Goal: Submit feedback/report problem: Submit feedback/report problem

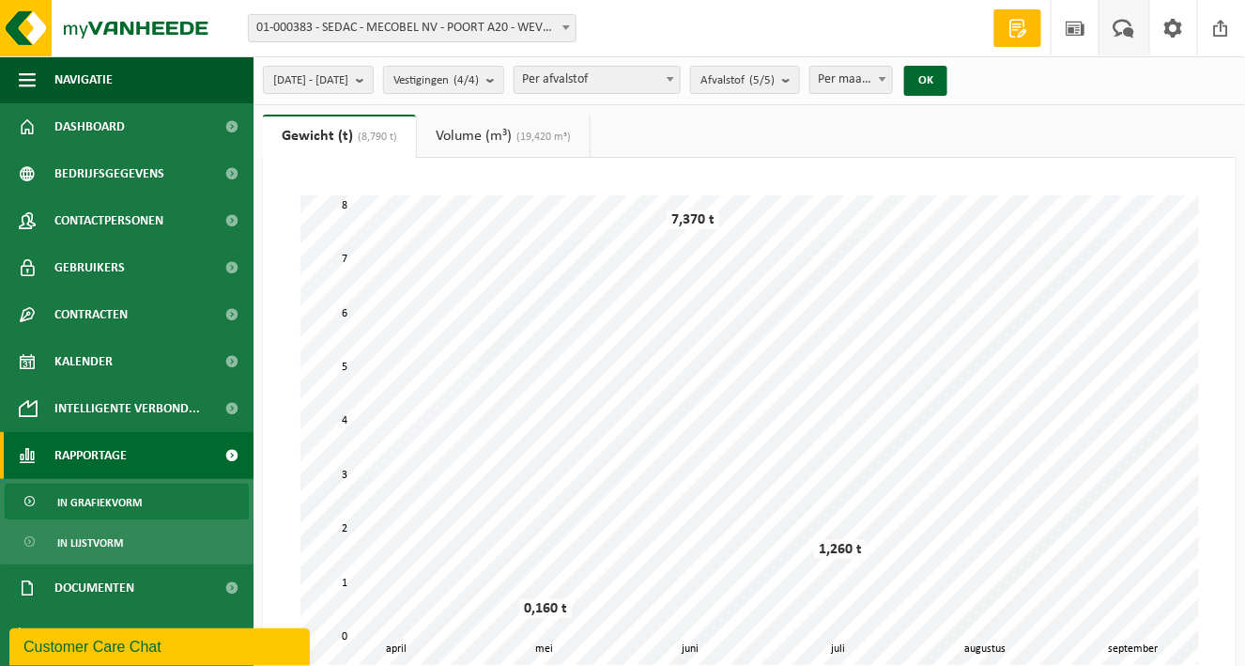
click at [1124, 28] on span at bounding box center [1124, 27] width 31 height 55
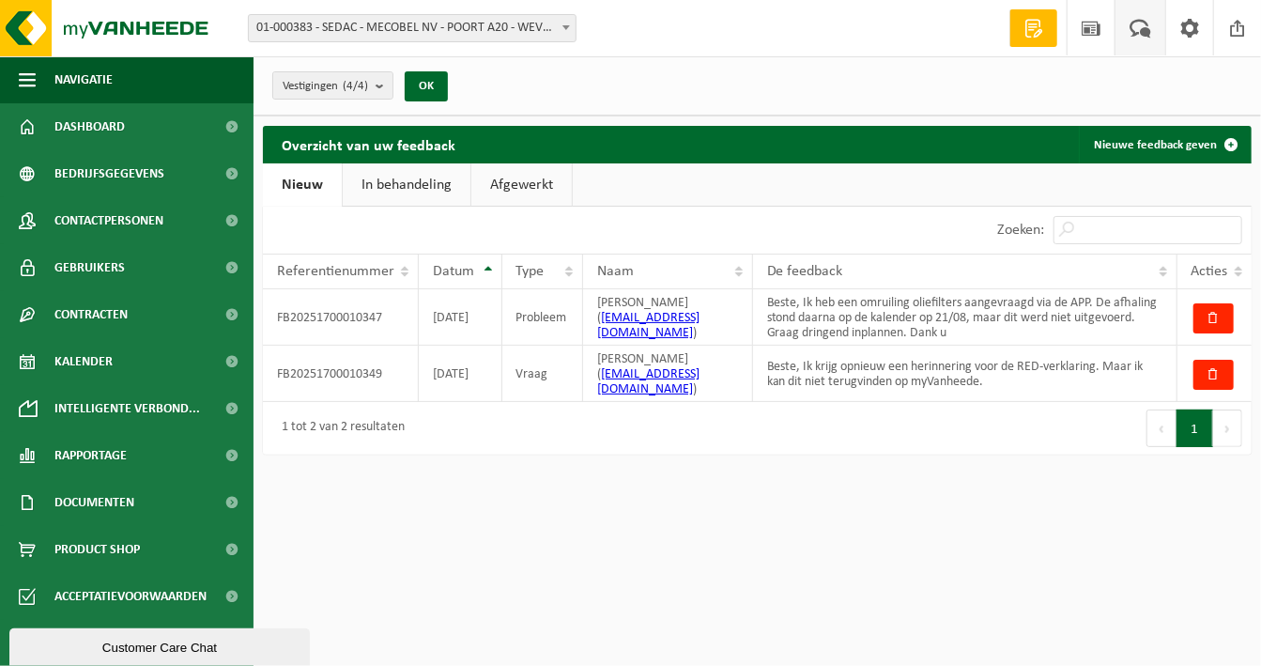
click at [393, 183] on link "In behandeling" at bounding box center [407, 184] width 128 height 43
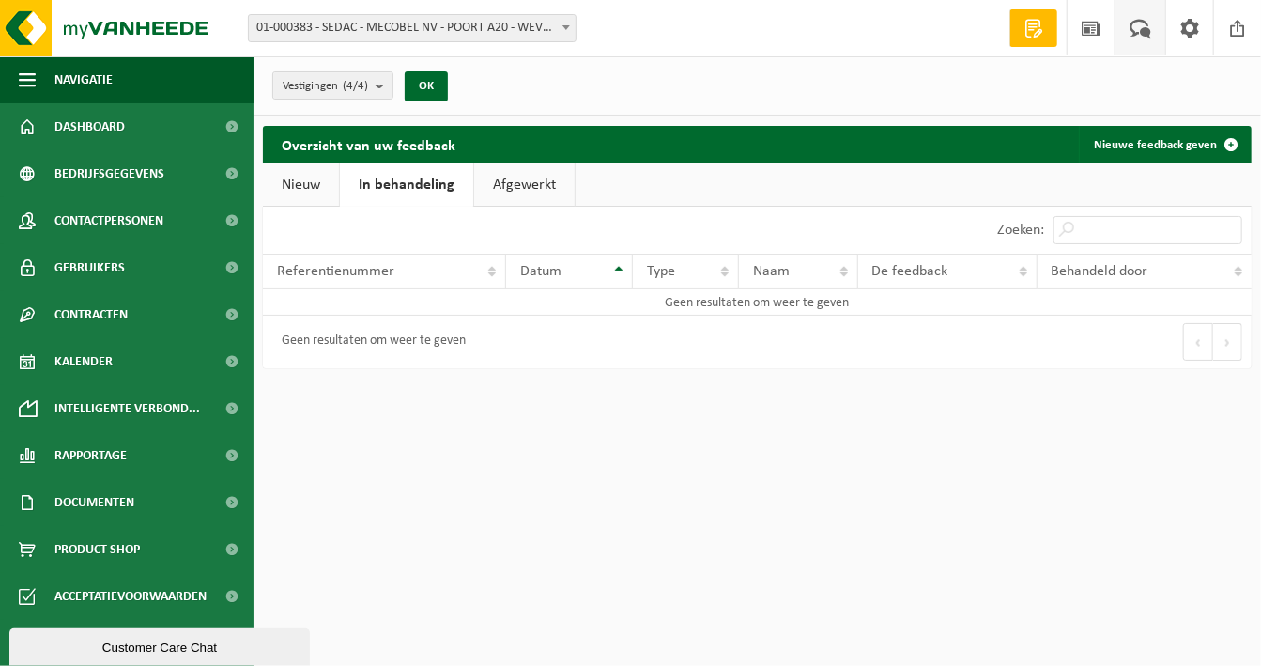
click at [291, 180] on link "Nieuw" at bounding box center [301, 184] width 76 height 43
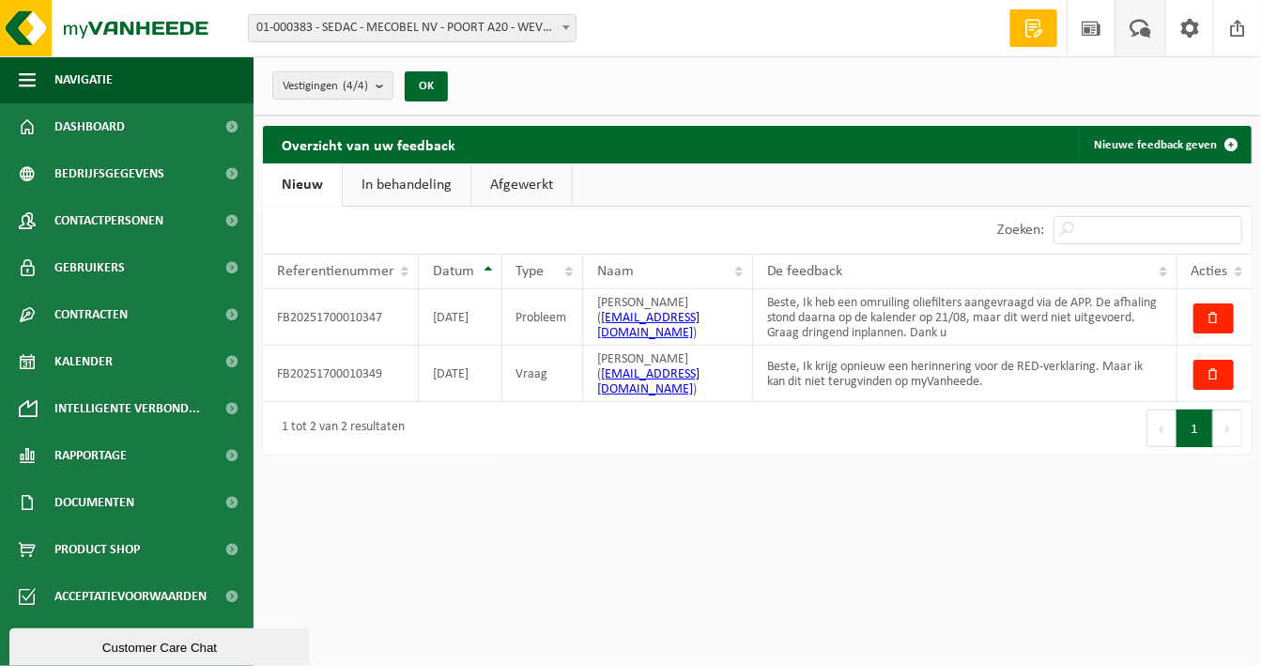
click at [175, 642] on div "Customer Care Chat" at bounding box center [159, 647] width 272 height 14
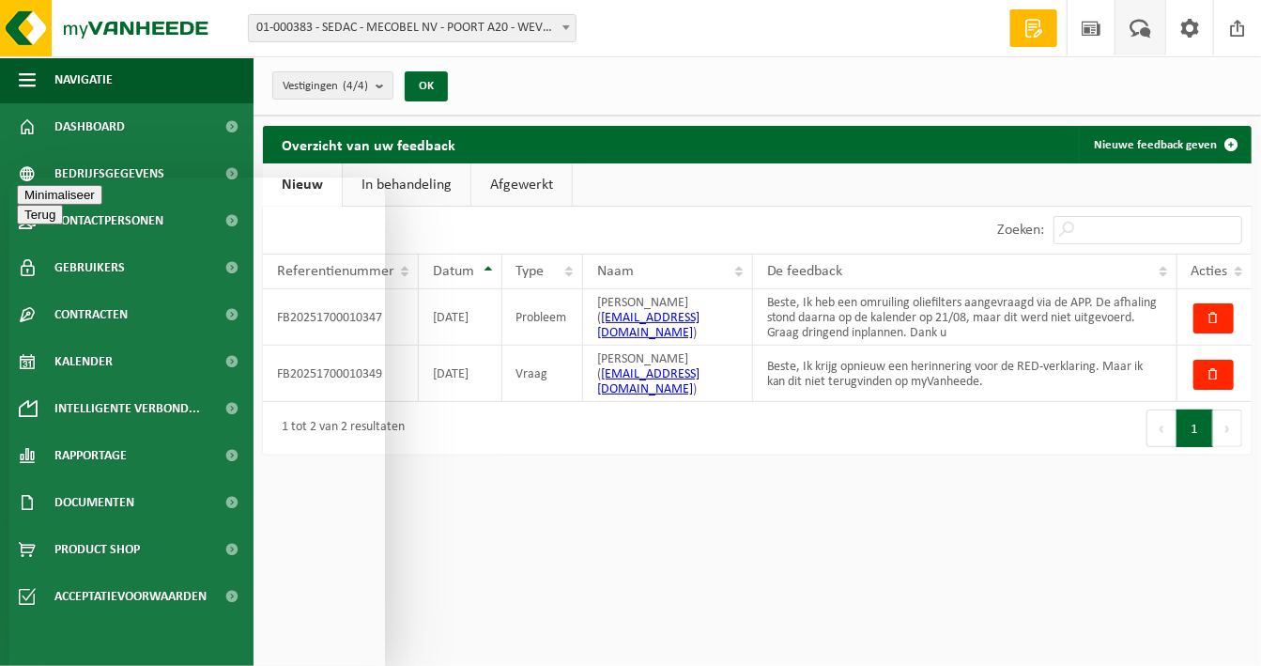
type textarea "Beste, Ik heb een probleem en een vraag gemeld via de feedback. Kunnen jullie d…"
